Goal: Information Seeking & Learning: Learn about a topic

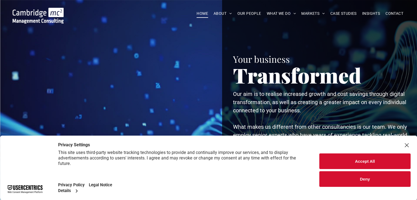
click at [356, 179] on button "Deny" at bounding box center [365, 179] width 91 height 16
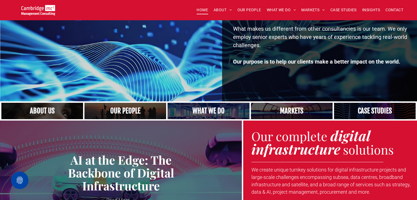
scroll to position [105, 0]
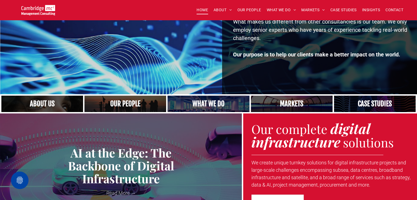
click at [135, 101] on link "A crowd in silhouette at sunset, on a rise or lookout point" at bounding box center [125, 104] width 87 height 18
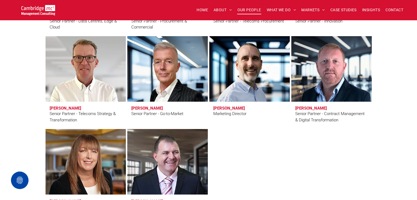
scroll to position [848, 0]
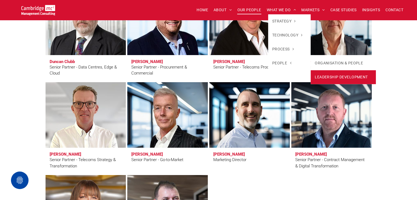
click at [322, 77] on link "LEADERSHIP DEVELOPMENT" at bounding box center [343, 77] width 65 height 14
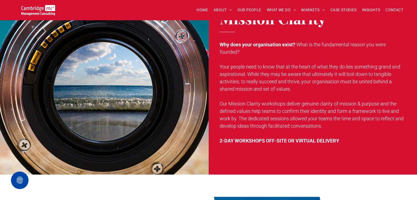
scroll to position [292, 0]
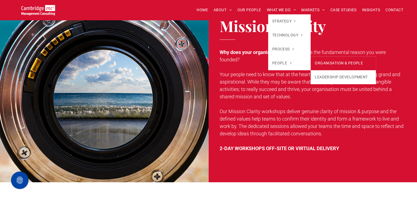
click at [327, 62] on link "ORGANISATION & PEOPLE" at bounding box center [343, 63] width 65 height 14
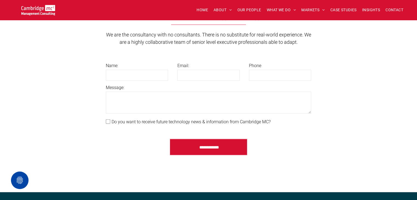
scroll to position [1229, 0]
